Goal: Find contact information: Obtain details needed to contact an individual or organization

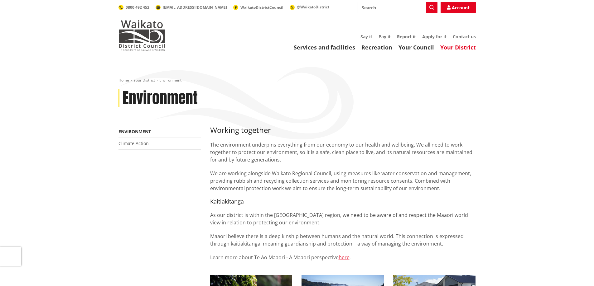
click at [380, 7] on input "Search" at bounding box center [397, 7] width 80 height 11
type input "total mobility"
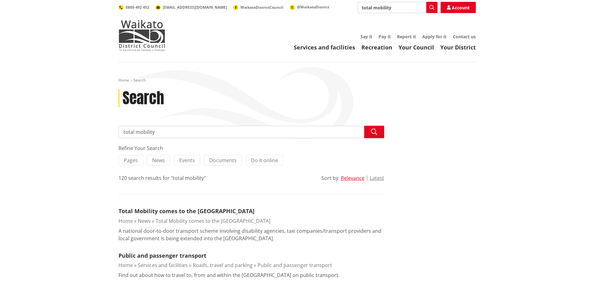
click at [458, 36] on link "Contact us" at bounding box center [464, 37] width 23 height 6
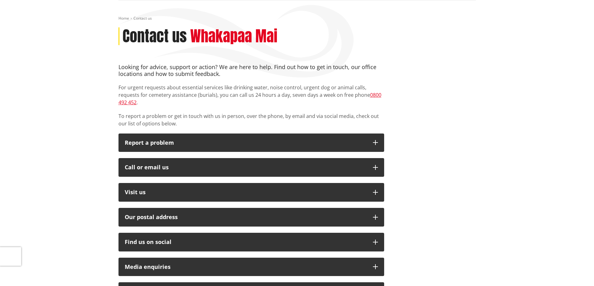
scroll to position [62, 0]
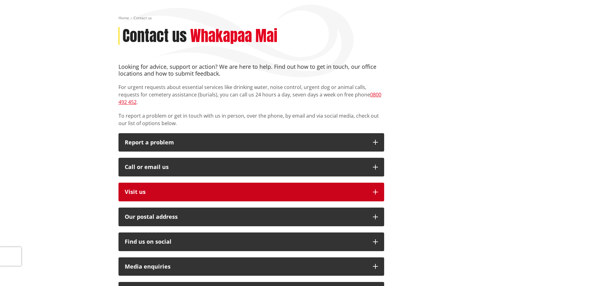
click at [134, 189] on p "Visit us" at bounding box center [246, 192] width 242 height 6
